Goal: Obtain resource: Download file/media

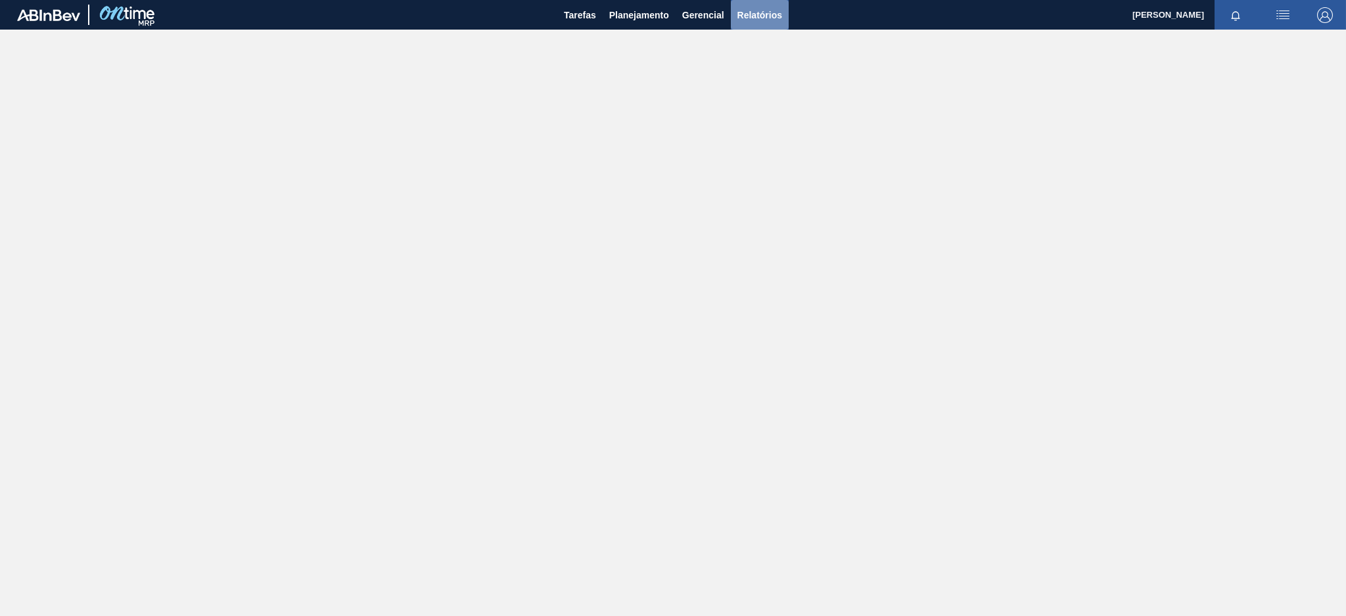
click at [758, 9] on span "Relatórios" at bounding box center [759, 15] width 45 height 16
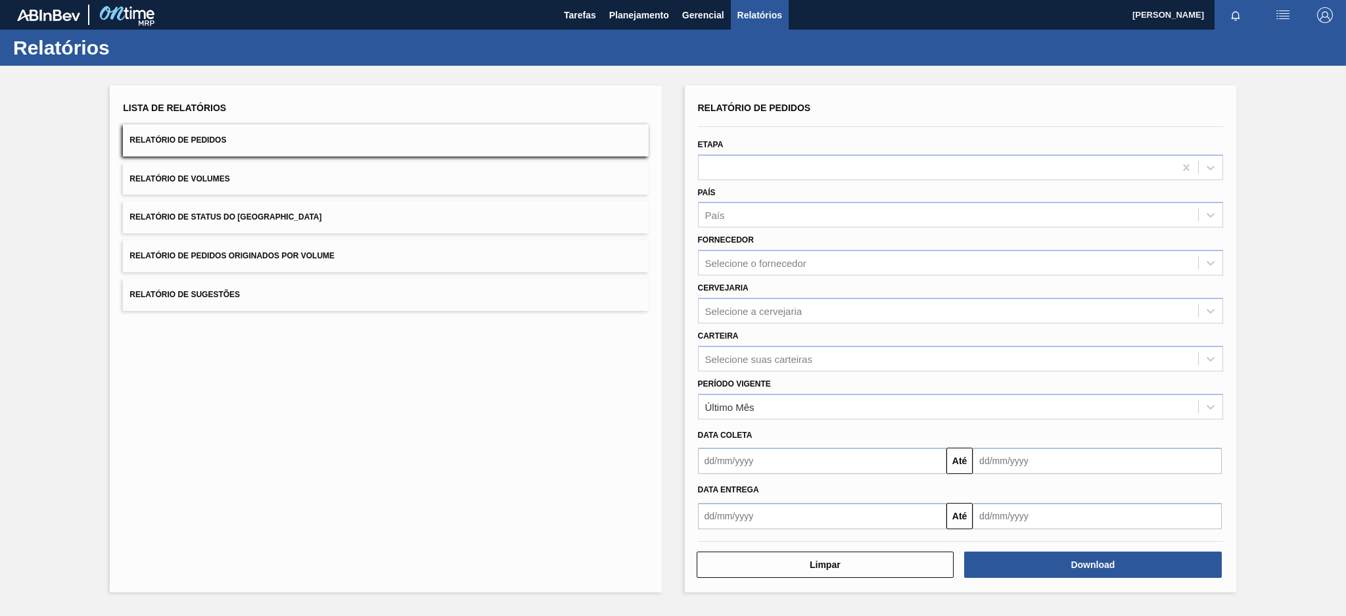
click at [245, 143] on button "Relatório de Pedidos" at bounding box center [385, 140] width 525 height 32
click at [738, 258] on div "Selecione o fornecedor" at bounding box center [755, 263] width 101 height 11
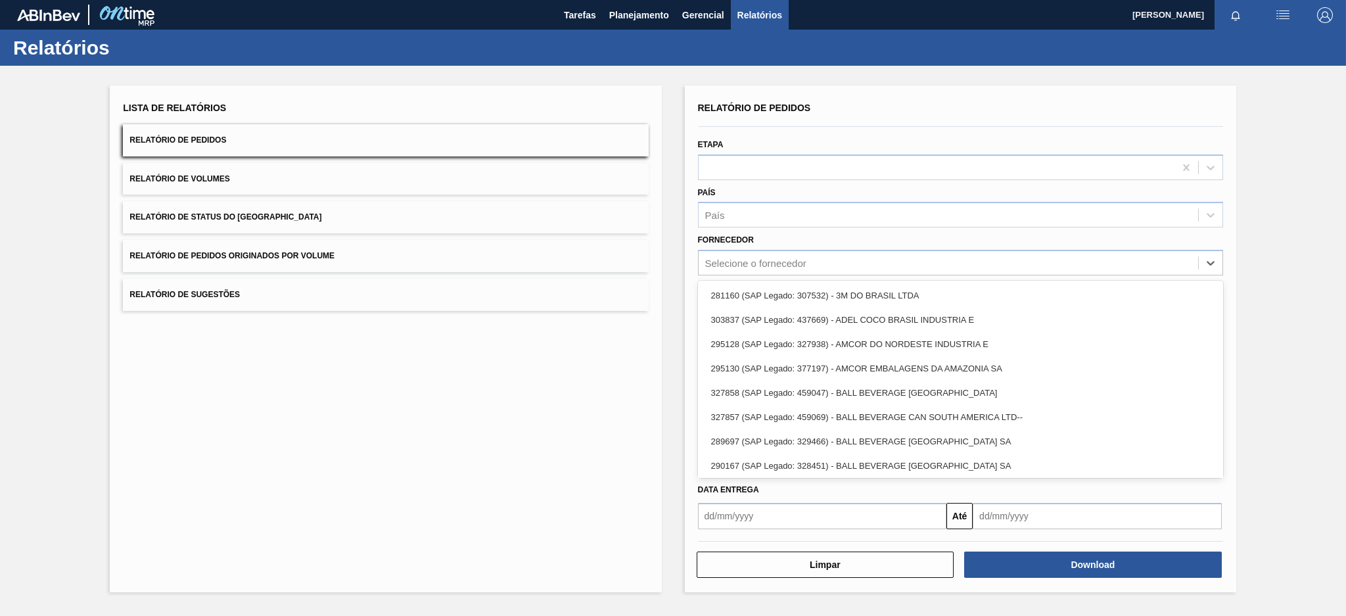
click at [781, 234] on div "Fornecedor option 281160 (SAP Legado: 307532) - 3M DO BRASIL LTDA focused, 1 of…" at bounding box center [960, 253] width 525 height 45
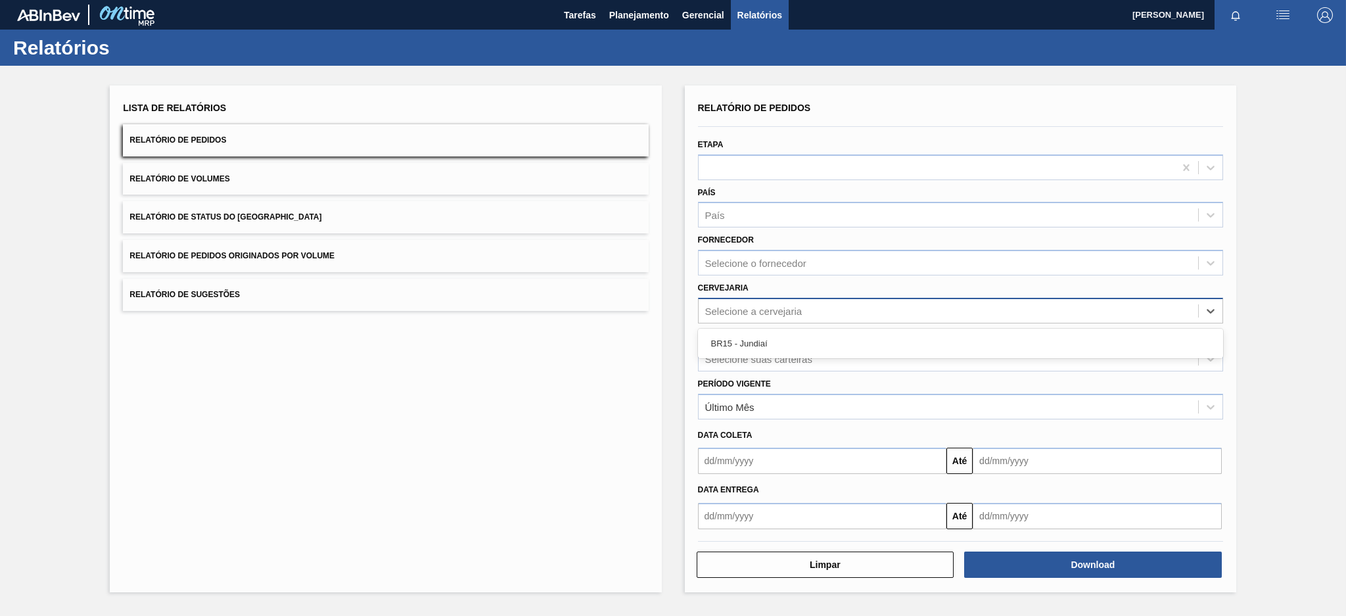
click at [752, 305] on div "Selecione a cervejaria" at bounding box center [753, 310] width 97 height 11
type input "br15"
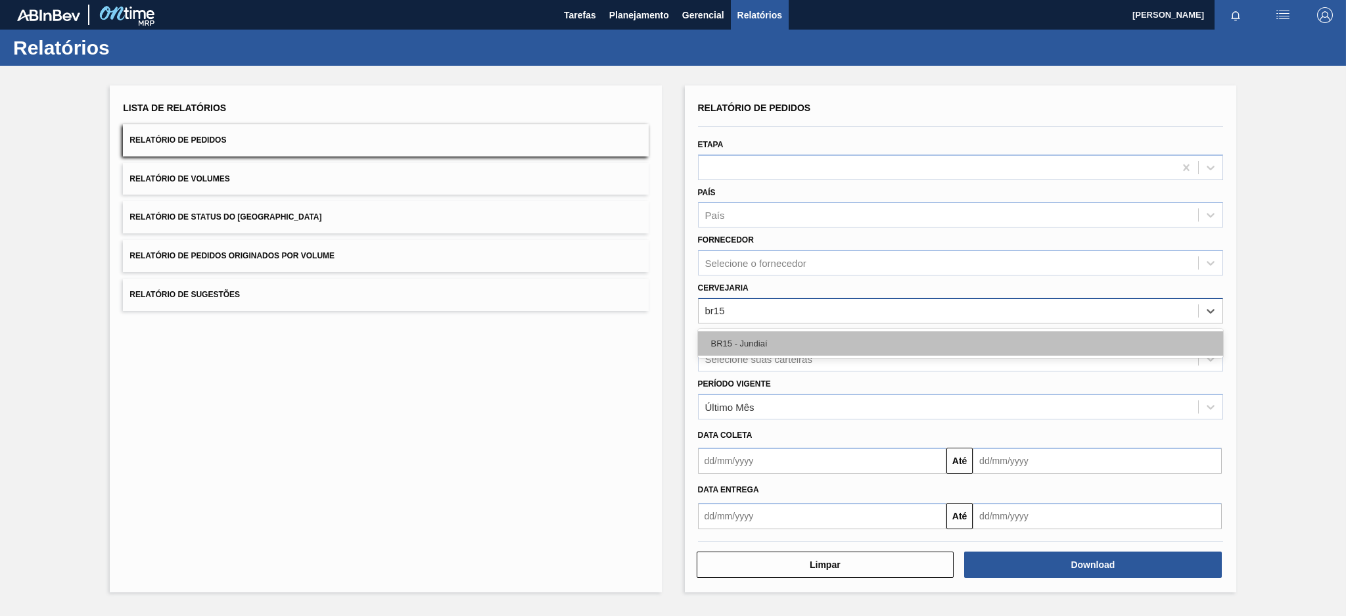
click at [759, 340] on div "BR15 - Jundiaí" at bounding box center [960, 343] width 525 height 24
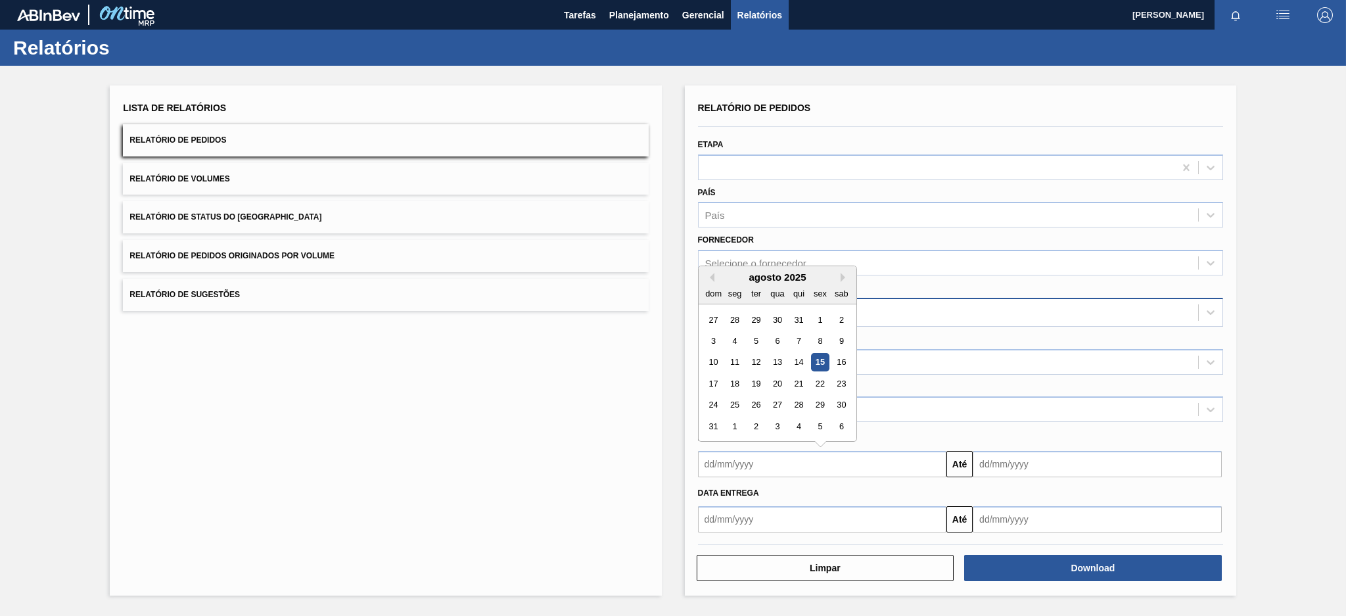
click at [834, 467] on input "text" at bounding box center [822, 464] width 249 height 26
click at [820, 358] on div "15" at bounding box center [820, 363] width 18 height 18
type input "[DATE]"
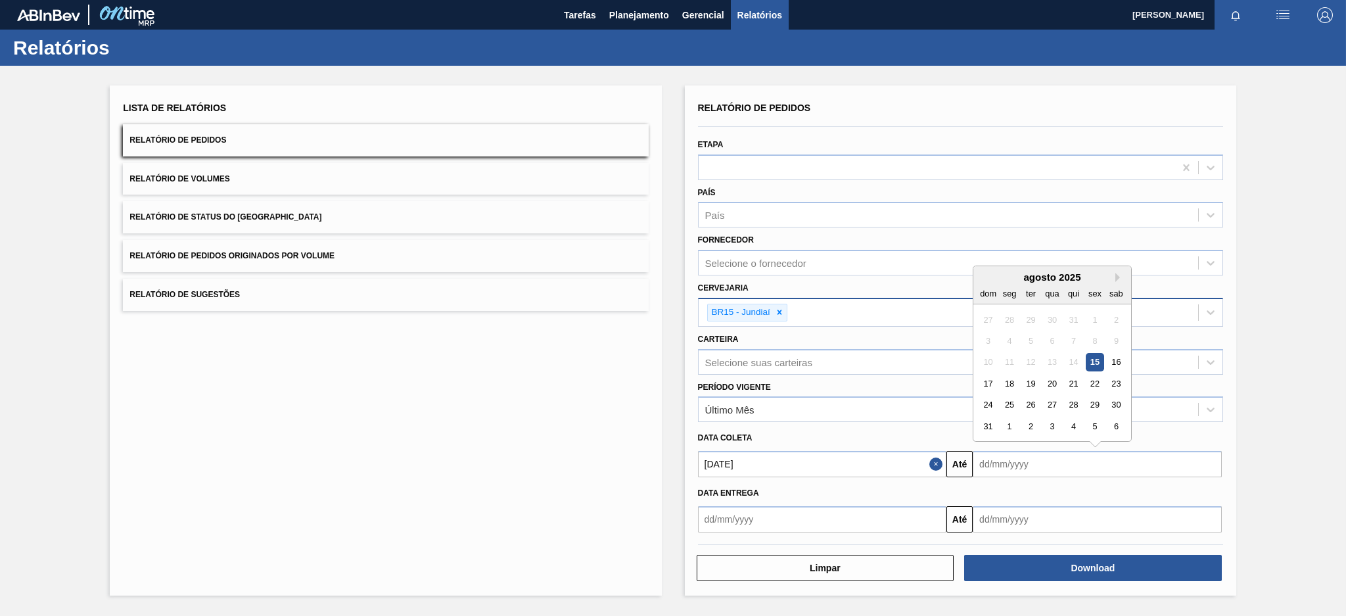
click at [1062, 461] on input "text" at bounding box center [1097, 464] width 249 height 26
click at [1117, 275] on button "Next Month" at bounding box center [1119, 277] width 9 height 9
click at [1032, 405] on div "30" at bounding box center [1031, 405] width 18 height 18
type input "[DATE]"
click at [891, 521] on input "text" at bounding box center [822, 519] width 249 height 26
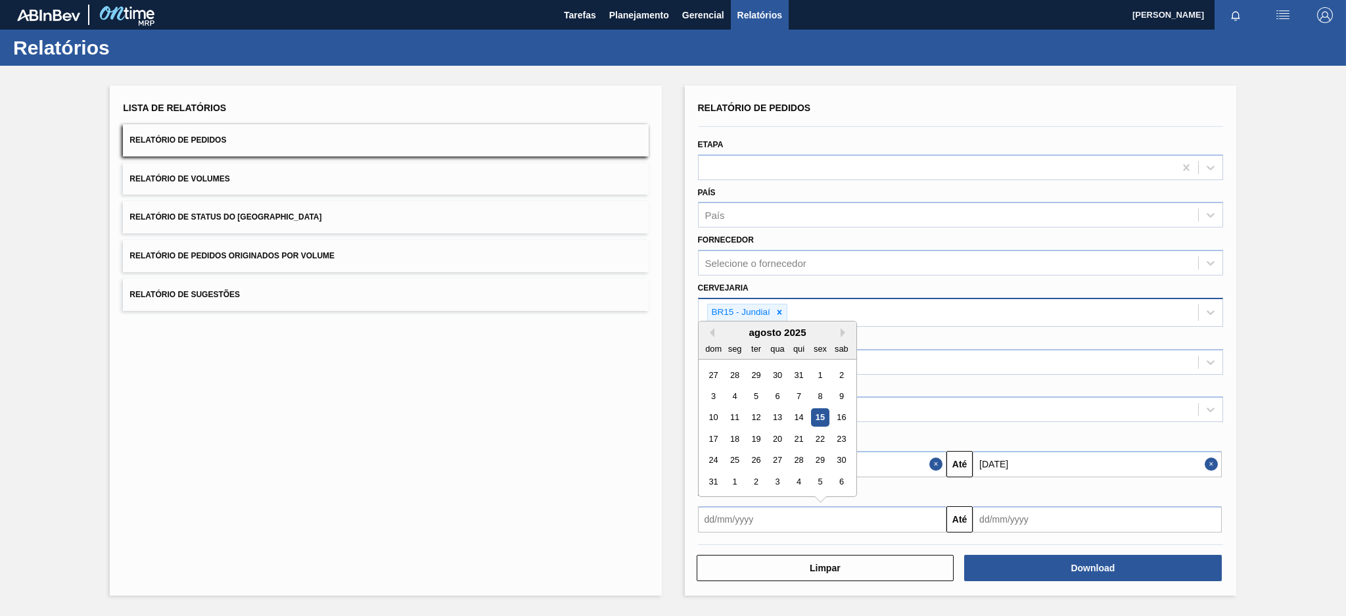
click at [818, 413] on div "15" at bounding box center [820, 418] width 18 height 18
type input "[DATE]"
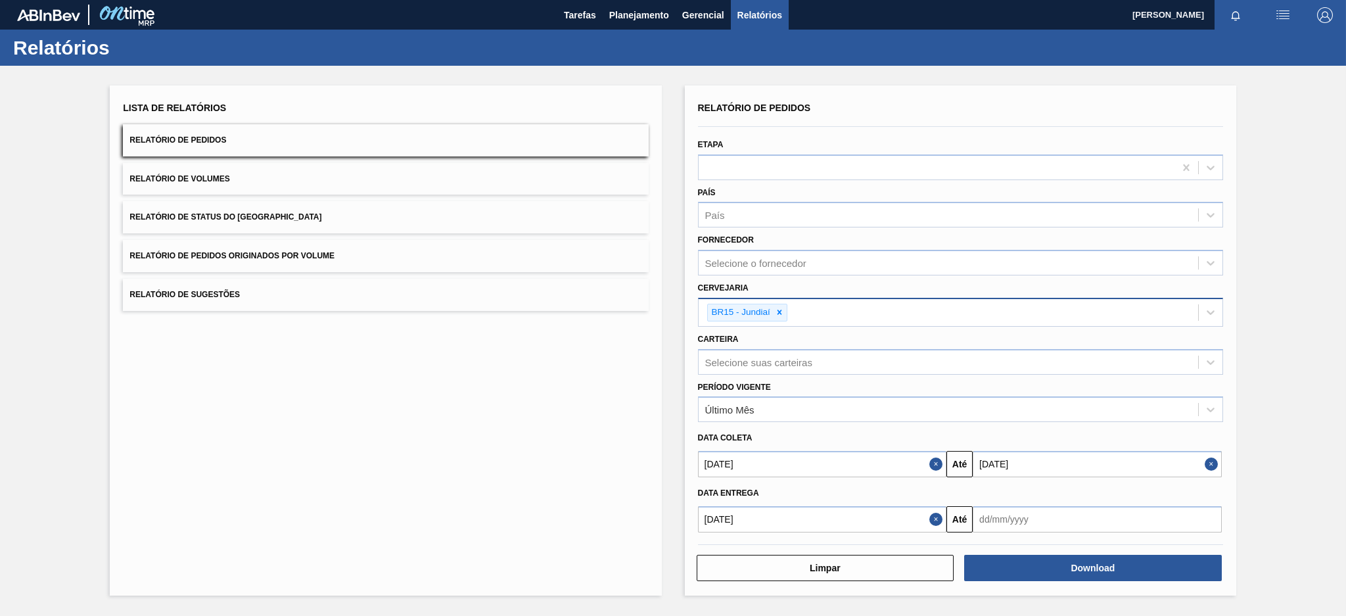
click at [1034, 516] on input "text" at bounding box center [1097, 519] width 249 height 26
click at [1120, 328] on button "Next Month" at bounding box center [1119, 332] width 9 height 9
click at [1029, 458] on div "30" at bounding box center [1031, 460] width 18 height 18
type input "[DATE]"
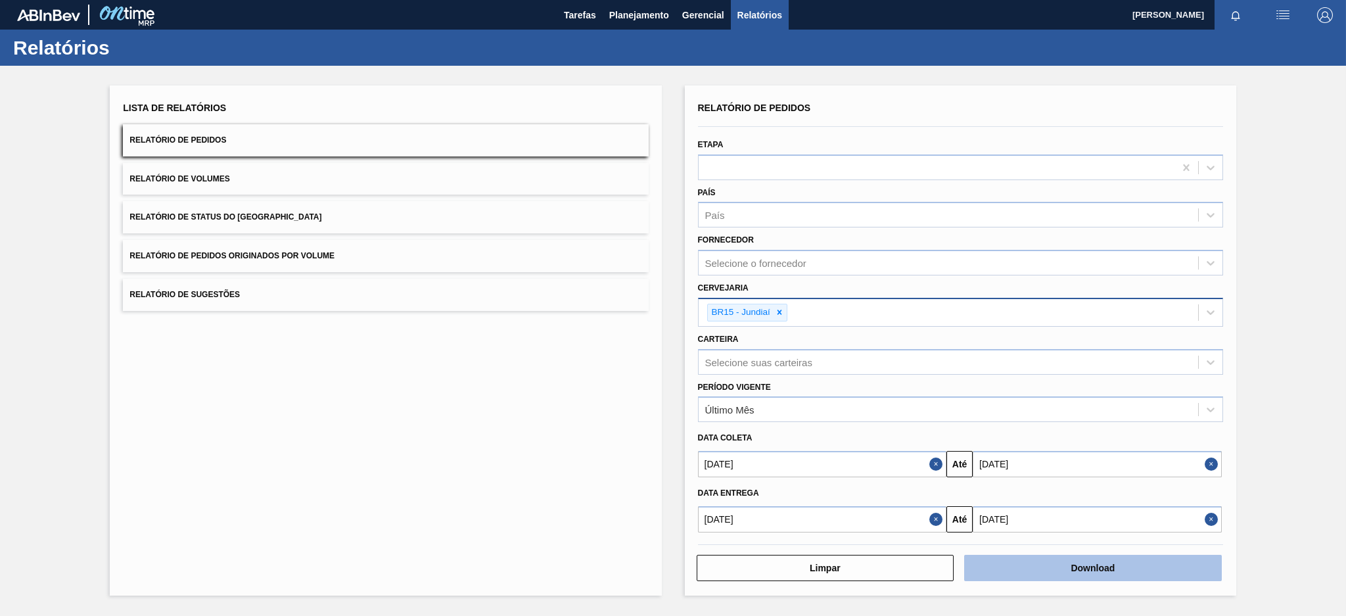
click at [1111, 565] on button "Download" at bounding box center [1093, 568] width 258 height 26
click at [247, 264] on button "Relatório de Pedidos Originados por Volume" at bounding box center [385, 256] width 525 height 32
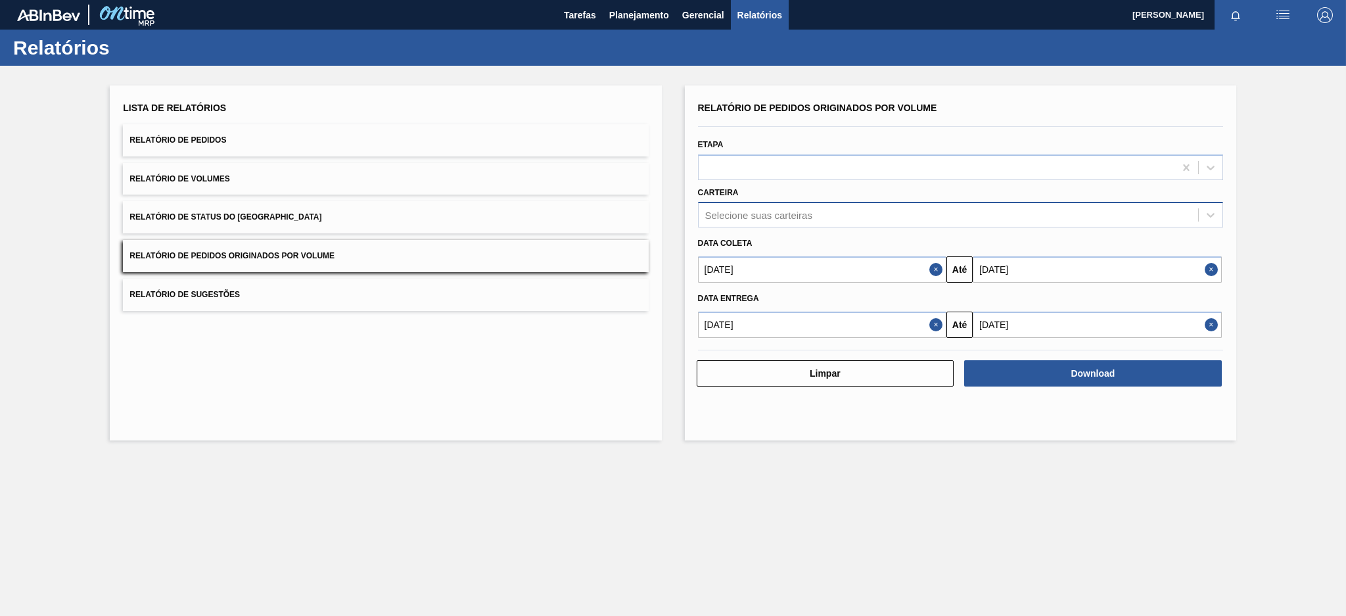
click at [784, 210] on div "Selecione suas carteiras" at bounding box center [758, 215] width 107 height 11
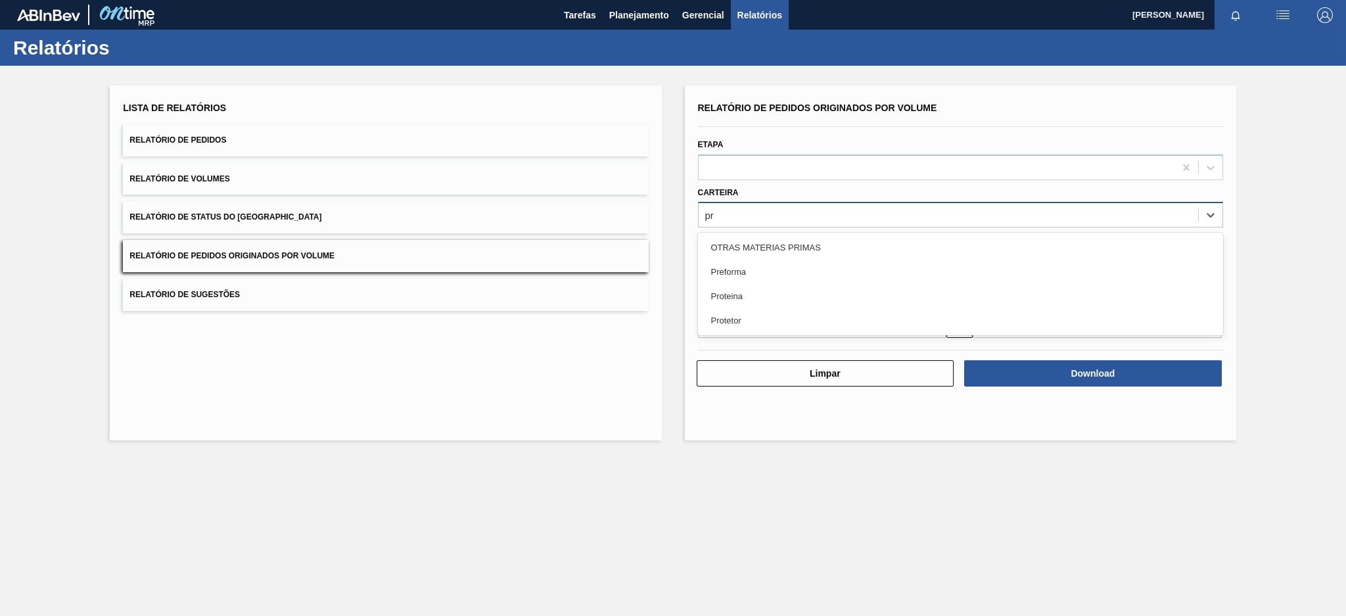
type input "pre"
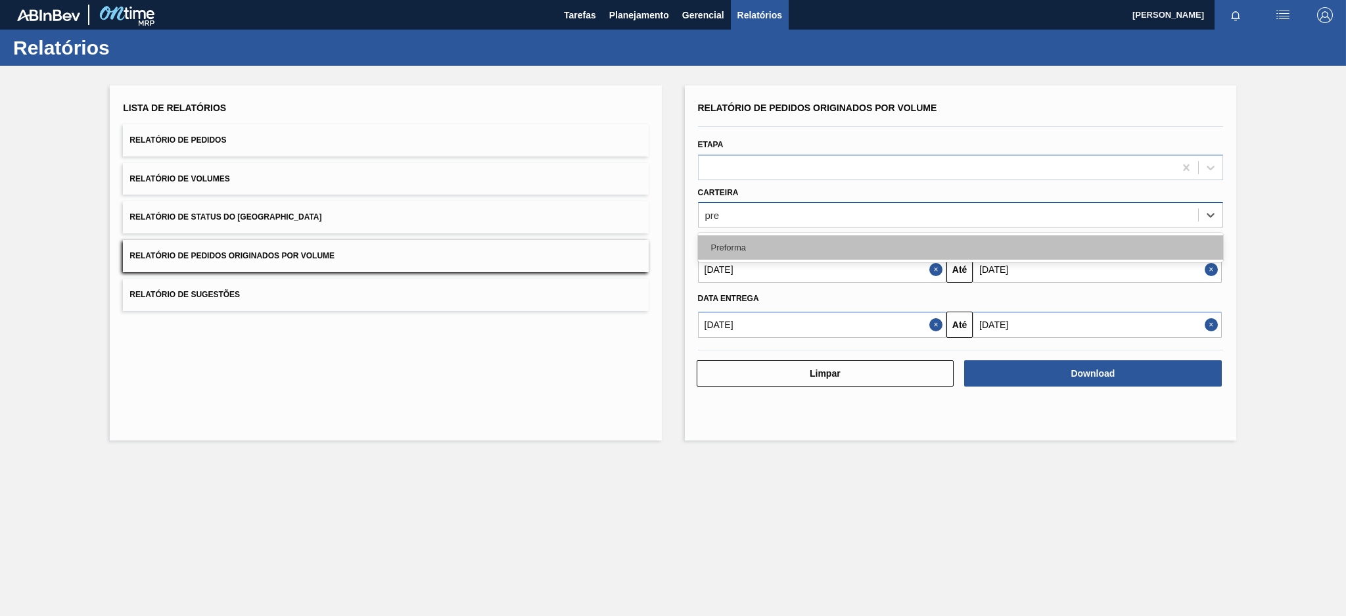
click at [774, 250] on div "Preforma" at bounding box center [960, 247] width 525 height 24
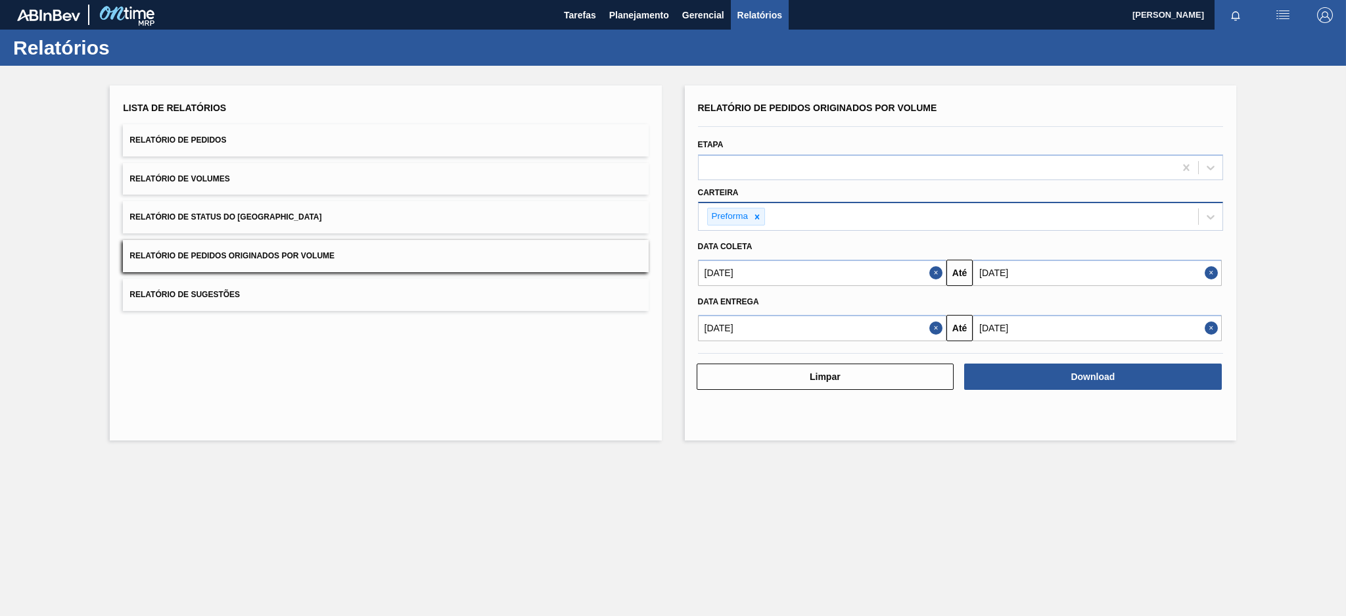
click at [935, 273] on button "Close" at bounding box center [937, 273] width 17 height 26
click at [912, 271] on input "text" at bounding box center [822, 273] width 249 height 26
click at [705, 302] on button "Previous Month" at bounding box center [709, 304] width 9 height 9
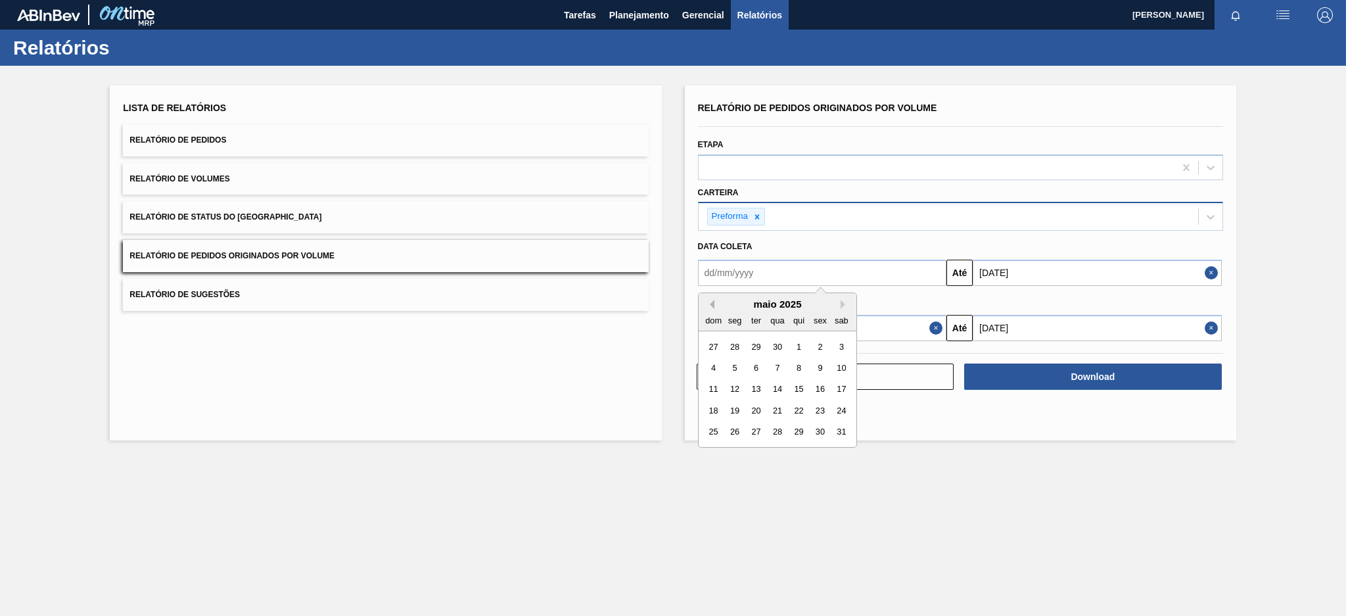
click at [705, 302] on button "Previous Month" at bounding box center [709, 304] width 9 height 9
click at [779, 343] on div "1" at bounding box center [777, 347] width 18 height 18
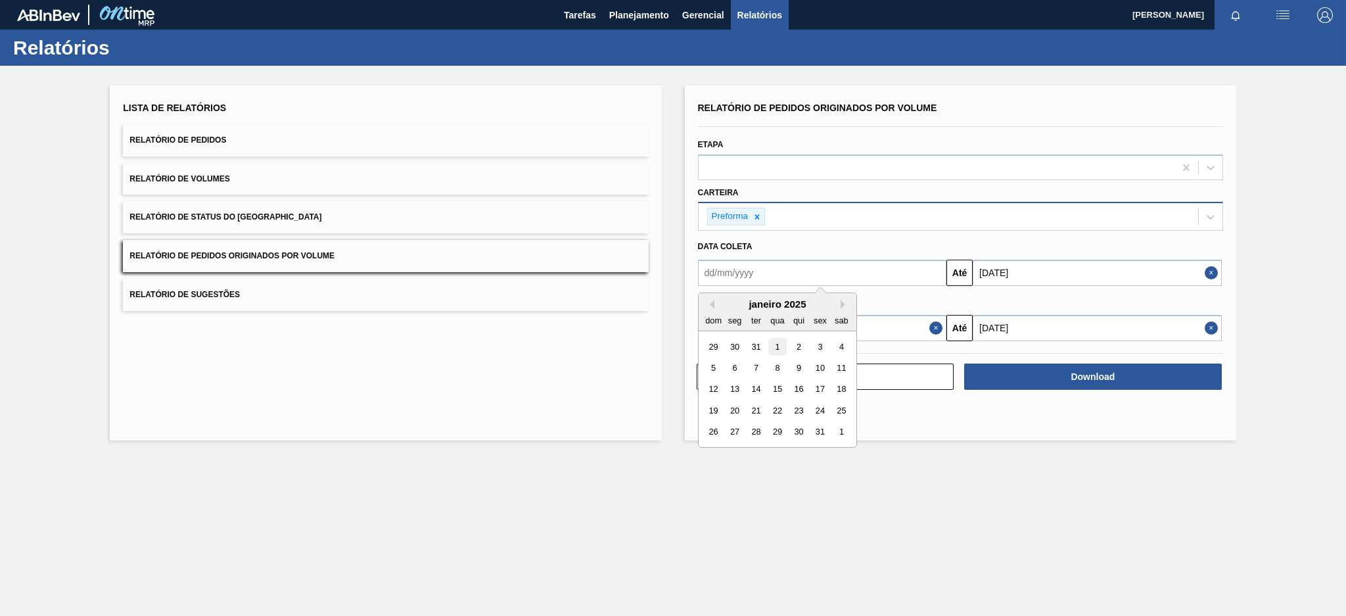
type input "[DATE]"
click at [932, 327] on button "Close" at bounding box center [937, 328] width 17 height 26
click at [886, 327] on input "text" at bounding box center [822, 328] width 249 height 26
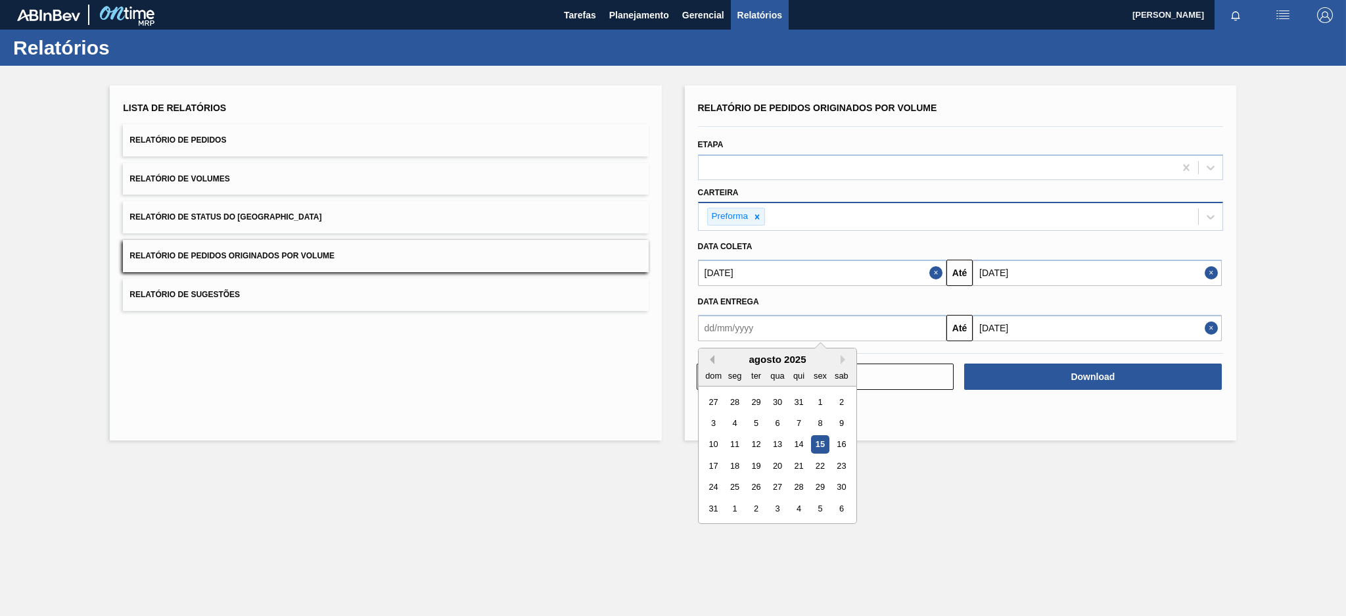
click at [708, 358] on button "Previous Month" at bounding box center [709, 359] width 9 height 9
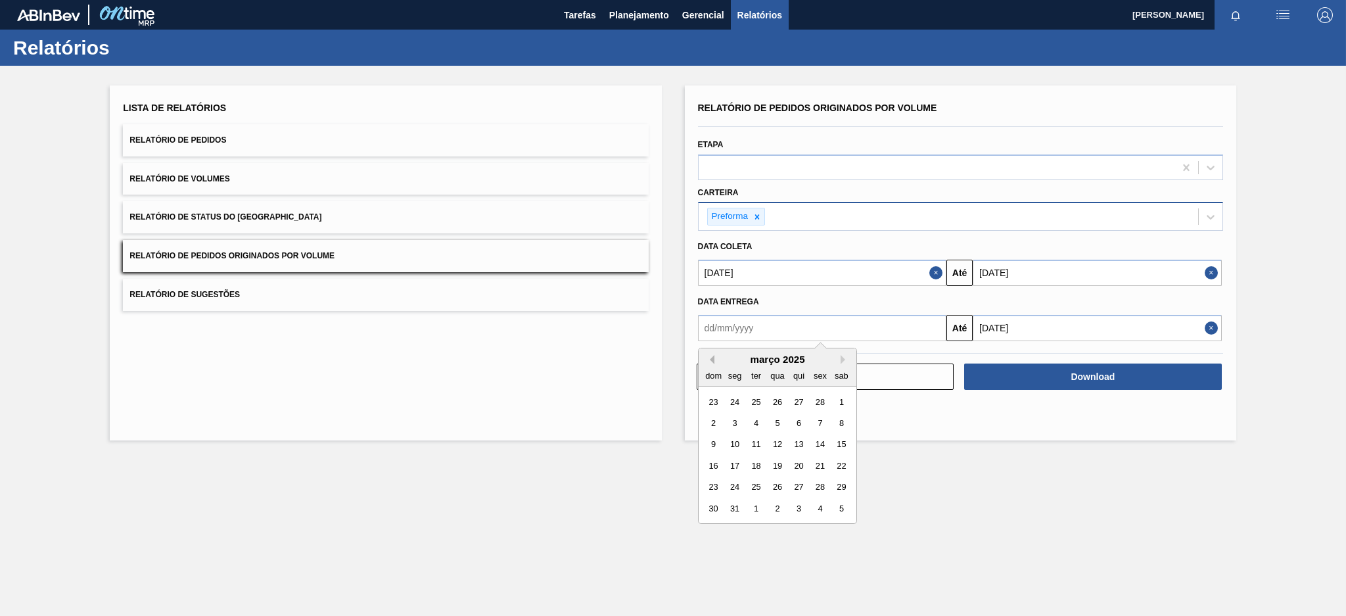
click at [708, 358] on button "Previous Month" at bounding box center [709, 359] width 9 height 9
click at [777, 400] on div "1" at bounding box center [777, 401] width 18 height 18
type input "[DATE]"
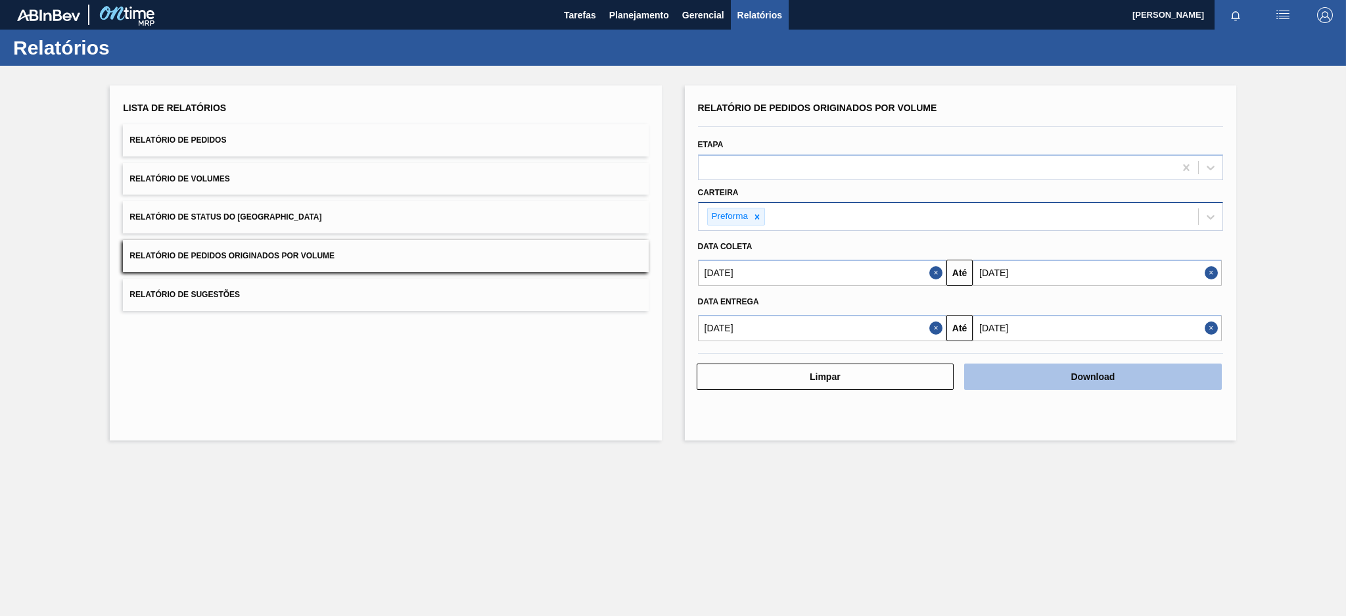
click at [1074, 375] on button "Download" at bounding box center [1093, 376] width 258 height 26
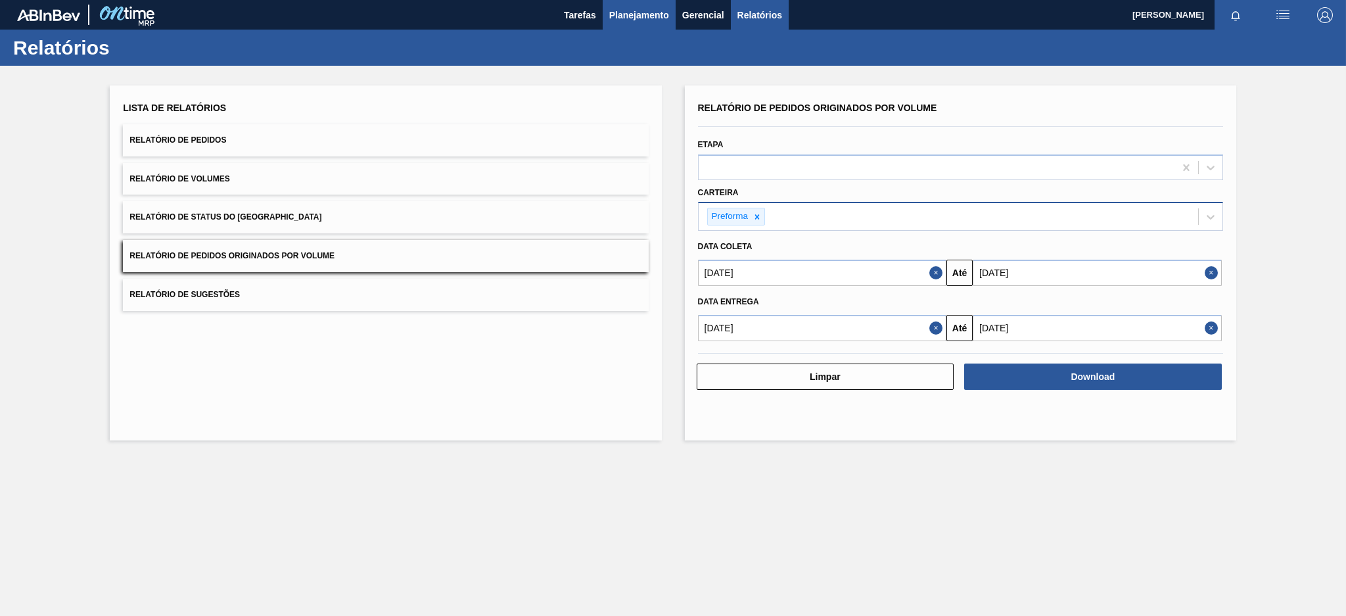
click at [630, 19] on span "Planejamento" at bounding box center [639, 15] width 60 height 16
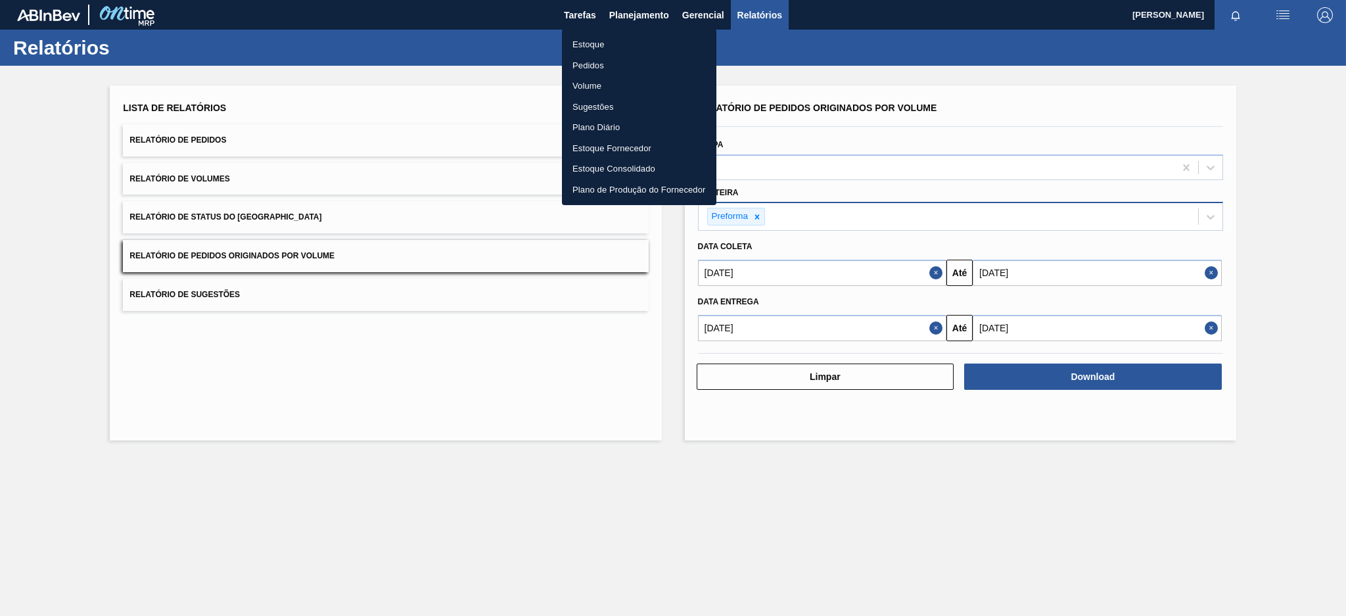
click at [618, 48] on li "Estoque" at bounding box center [639, 44] width 154 height 21
